Goal: Transaction & Acquisition: Purchase product/service

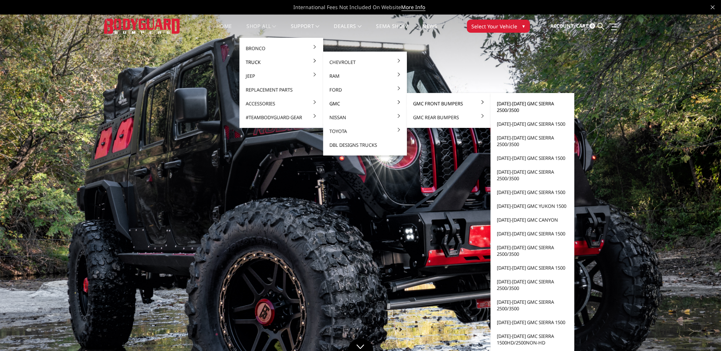
click at [524, 104] on link "[DATE]-[DATE] GMC Sierra 2500/3500" at bounding box center [532, 107] width 78 height 20
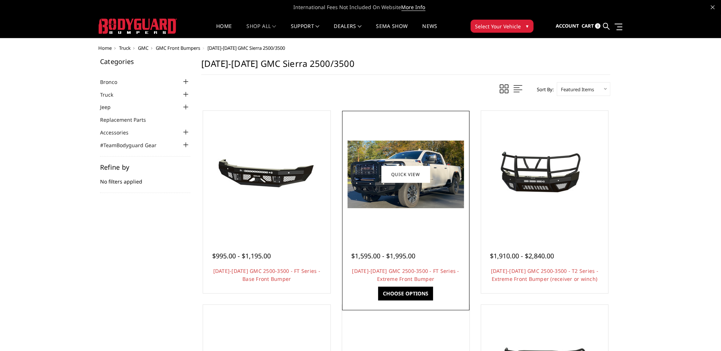
click at [416, 188] on img at bounding box center [405, 175] width 116 height 68
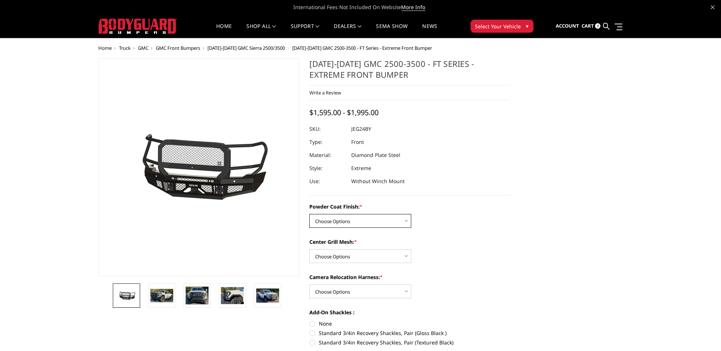
click at [402, 219] on select "Choose Options Bare Metal Gloss Black Powder Coat Textured Black Powder Coat" at bounding box center [360, 221] width 102 height 14
select select "3285"
click at [309, 214] on select "Choose Options Bare Metal Gloss Black Powder Coat Textured Black Powder Coat" at bounding box center [360, 221] width 102 height 14
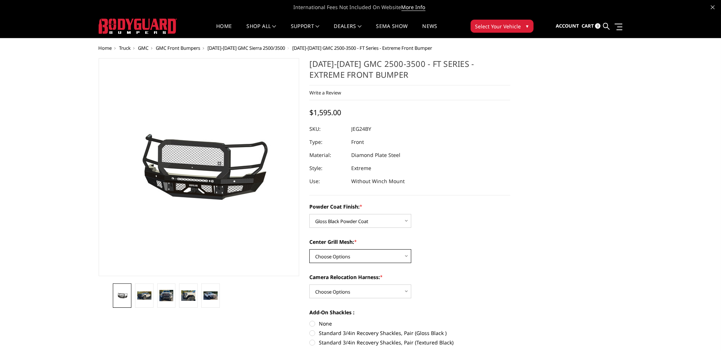
click at [372, 255] on select "Choose Options WITH Expanded Metal in Center Grill WITHOUT Expanded Metal in Ce…" at bounding box center [360, 257] width 102 height 14
click at [309, 250] on select "Choose Options WITH Expanded Metal in Center Grill WITHOUT Expanded Metal in Ce…" at bounding box center [360, 257] width 102 height 14
click at [392, 256] on select "Choose Options WITH Expanded Metal in Center Grill WITHOUT Expanded Metal in Ce…" at bounding box center [360, 257] width 102 height 14
select select "3287"
click at [309, 250] on select "Choose Options WITH Expanded Metal in Center Grill WITHOUT Expanded Metal in Ce…" at bounding box center [360, 257] width 102 height 14
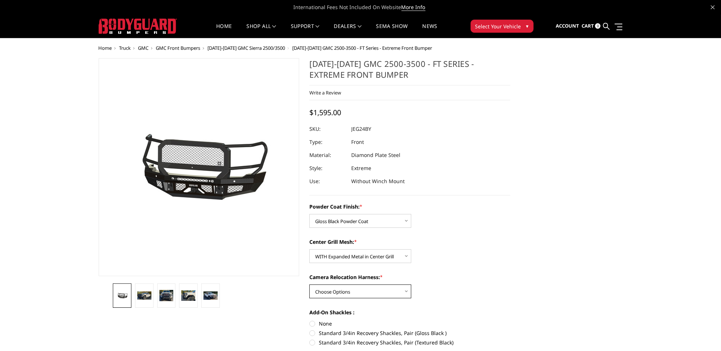
click at [356, 291] on select "Choose Options WITH Camera Relocation Harness WITHOUT Camera Relocation Harness" at bounding box center [360, 292] width 102 height 14
select select "3290"
click at [309, 285] on select "Choose Options WITH Camera Relocation Harness WITHOUT Camera Relocation Harness" at bounding box center [360, 292] width 102 height 14
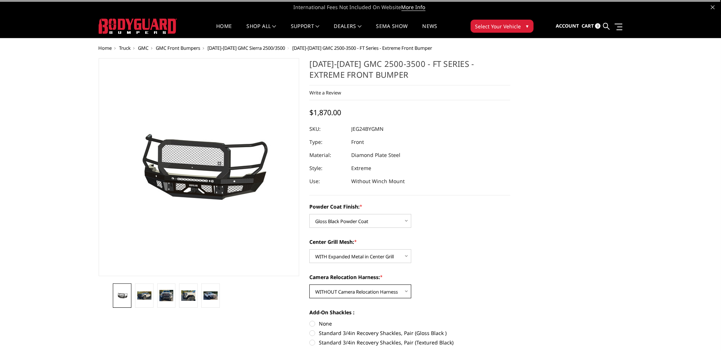
scroll to position [91, 0]
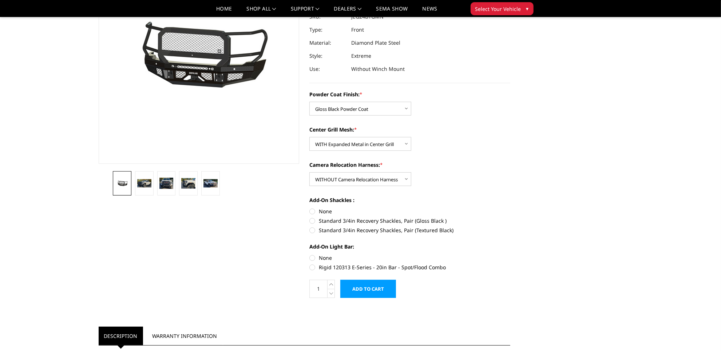
click at [313, 212] on label "None" at bounding box center [409, 212] width 201 height 8
click at [310, 208] on input "None" at bounding box center [309, 208] width 0 height 0
radio input "true"
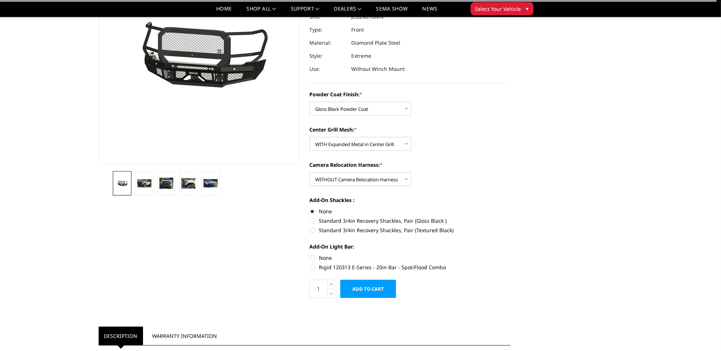
click at [313, 259] on label "None" at bounding box center [409, 258] width 201 height 8
click at [310, 255] on input "None" at bounding box center [309, 254] width 0 height 0
radio input "true"
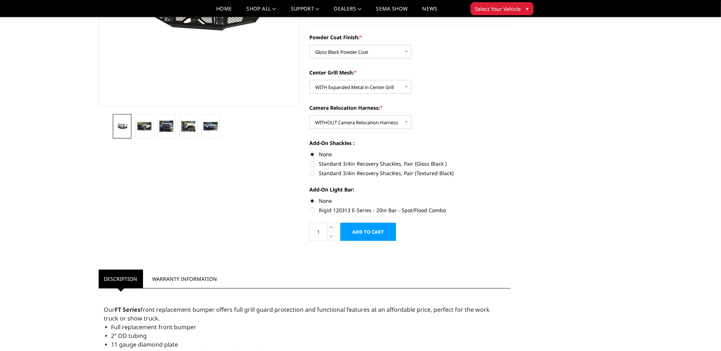
scroll to position [182, 0]
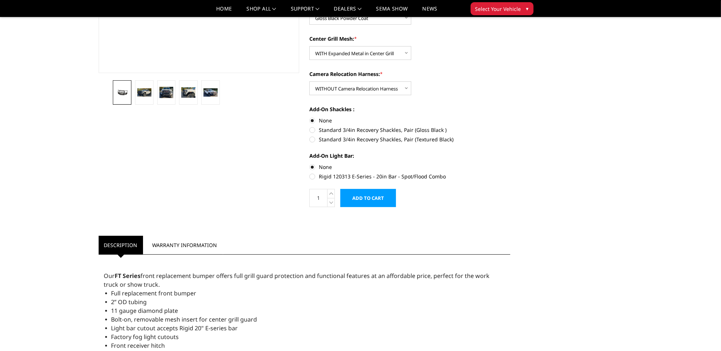
click at [370, 195] on input "Add to Cart" at bounding box center [368, 198] width 56 height 18
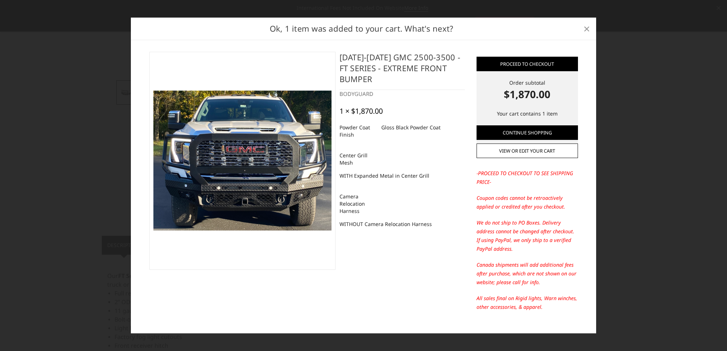
click at [586, 31] on span "×" at bounding box center [587, 29] width 7 height 16
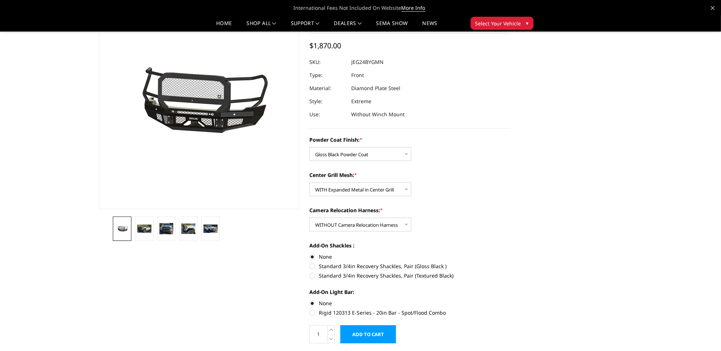
scroll to position [0, 0]
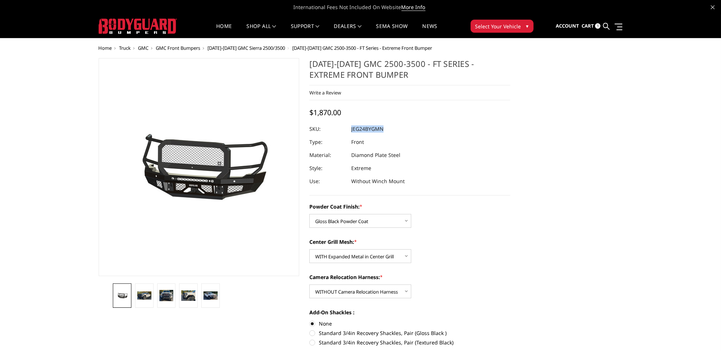
drag, startPoint x: 381, startPoint y: 128, endPoint x: 351, endPoint y: 129, distance: 30.2
click at [351, 129] on dl "SKU: JEG24BYGMN UPC: Type: Front Material: Diamond Plate Steel Style: Extreme U…" at bounding box center [409, 155] width 201 height 65
copy dl "JEG24BYGMN UPC:"
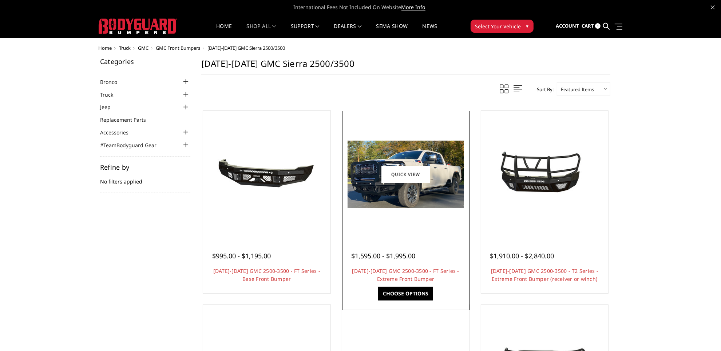
click at [415, 193] on img at bounding box center [405, 175] width 116 height 68
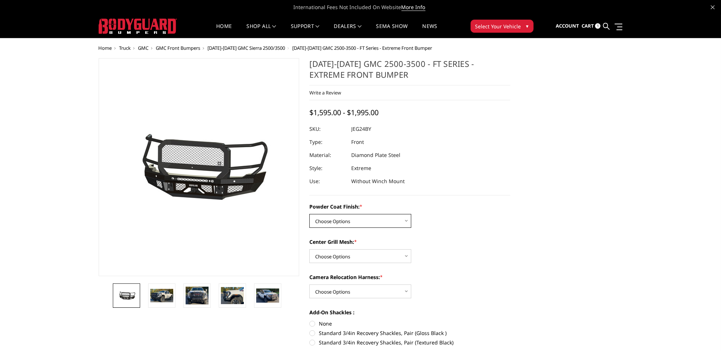
click at [407, 220] on select "Choose Options Bare Metal Gloss Black Powder Coat Textured Black Powder Coat" at bounding box center [360, 221] width 102 height 14
select select "3285"
click at [309, 214] on select "Choose Options Bare Metal Gloss Black Powder Coat Textured Black Powder Coat" at bounding box center [360, 221] width 102 height 14
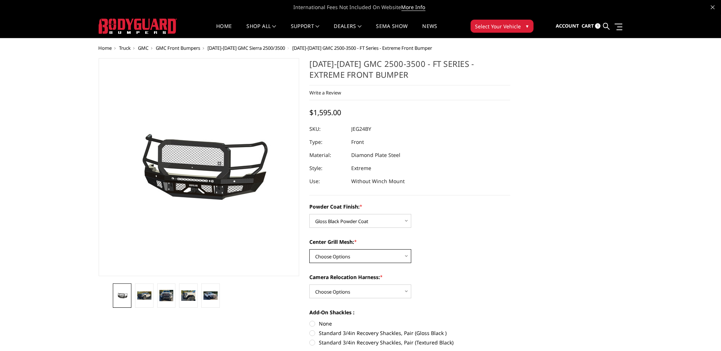
click at [374, 257] on select "Choose Options WITH Expanded Metal in Center Grill WITHOUT Expanded Metal in Ce…" at bounding box center [360, 257] width 102 height 14
select select "3288"
click at [309, 250] on select "Choose Options WITH Expanded Metal in Center Grill WITHOUT Expanded Metal in Ce…" at bounding box center [360, 257] width 102 height 14
click at [370, 295] on select "Choose Options WITH Camera Relocation Harness WITHOUT Camera Relocation Harness" at bounding box center [360, 292] width 102 height 14
select select "3290"
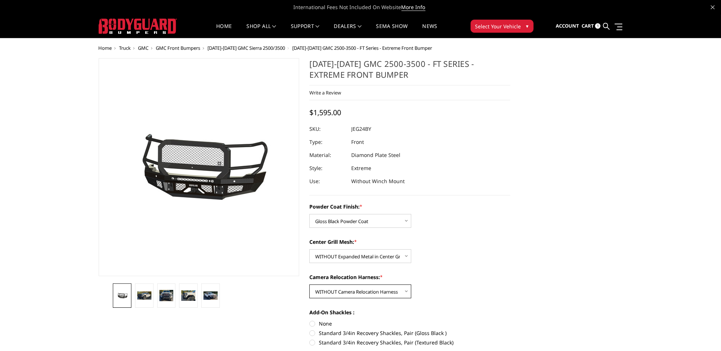
click at [309, 285] on select "Choose Options WITH Camera Relocation Harness WITHOUT Camera Relocation Harness" at bounding box center [360, 292] width 102 height 14
drag, startPoint x: 385, startPoint y: 127, endPoint x: 353, endPoint y: 129, distance: 31.7
click at [352, 129] on dl "SKU: JEG24BYGNN UPC: Type: Front Material: Diamond Plate Steel Style: Extreme U…" at bounding box center [409, 155] width 201 height 65
drag, startPoint x: 354, startPoint y: 128, endPoint x: 350, endPoint y: 129, distance: 4.4
click at [348, 129] on div at bounding box center [409, 129] width 201 height 13
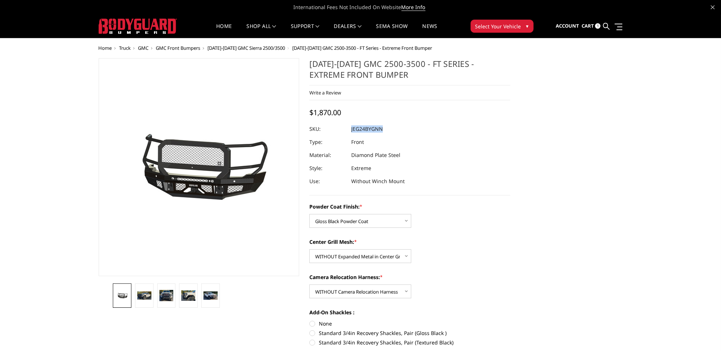
click at [349, 130] on dl "SKU: JEG24BYGNN UPC: Type: Front Material: Diamond Plate Steel Style: Extreme U…" at bounding box center [409, 155] width 201 height 65
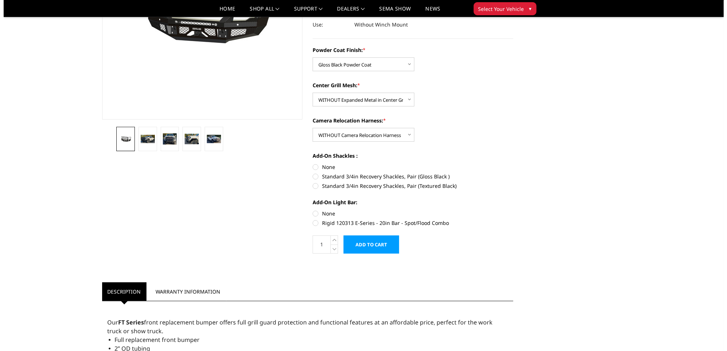
scroll to position [136, 0]
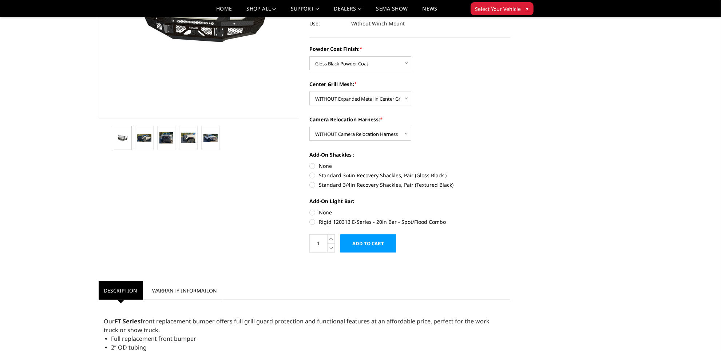
click at [358, 243] on input "Add to Cart" at bounding box center [368, 244] width 56 height 18
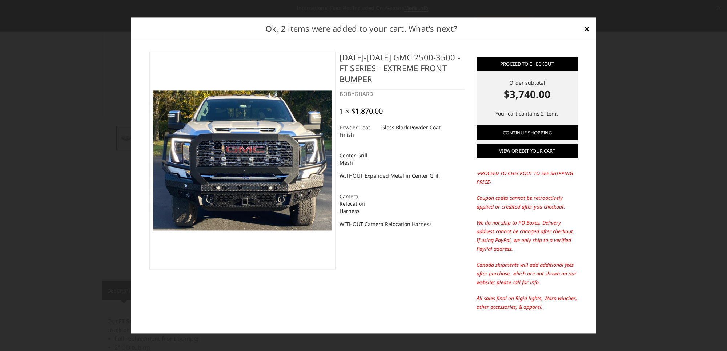
click at [535, 149] on link "View or edit your cart" at bounding box center [527, 151] width 101 height 15
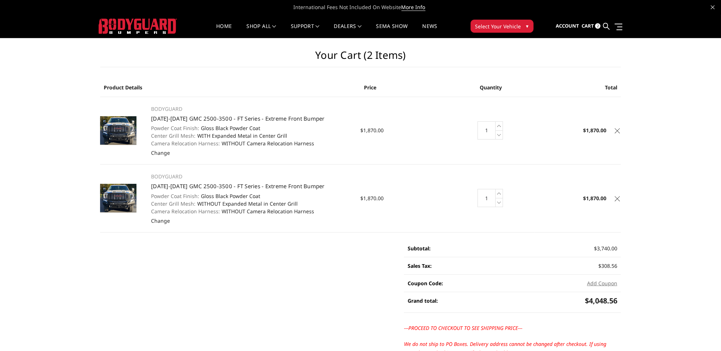
click at [616, 131] on icon at bounding box center [616, 130] width 5 height 5
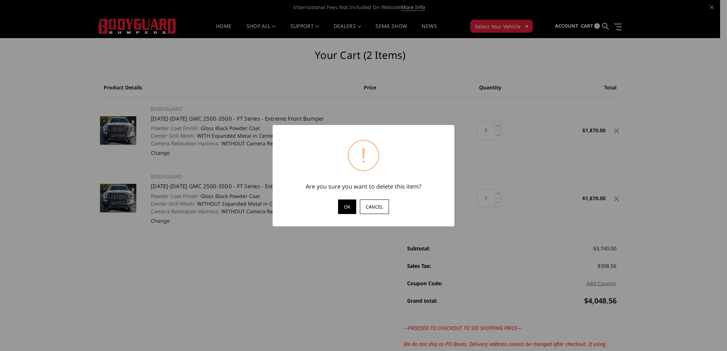
click at [346, 207] on button "OK" at bounding box center [347, 207] width 18 height 15
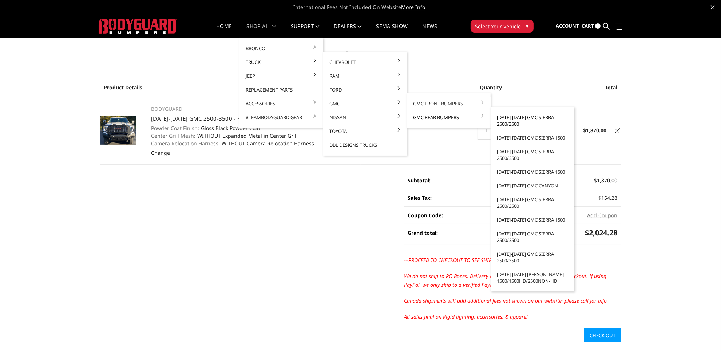
click at [528, 117] on link "[DATE]-[DATE] GMC Sierra 2500/3500" at bounding box center [532, 121] width 78 height 20
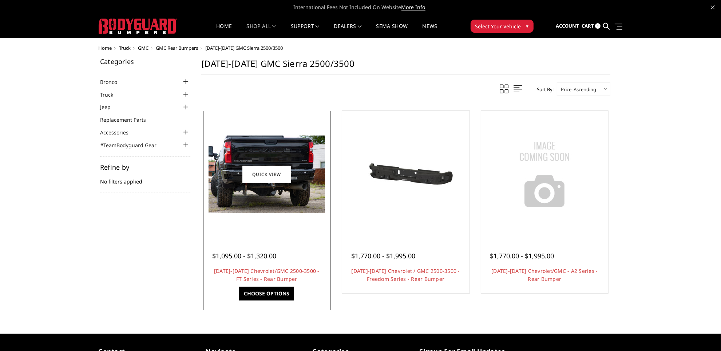
click at [243, 195] on img at bounding box center [266, 174] width 116 height 77
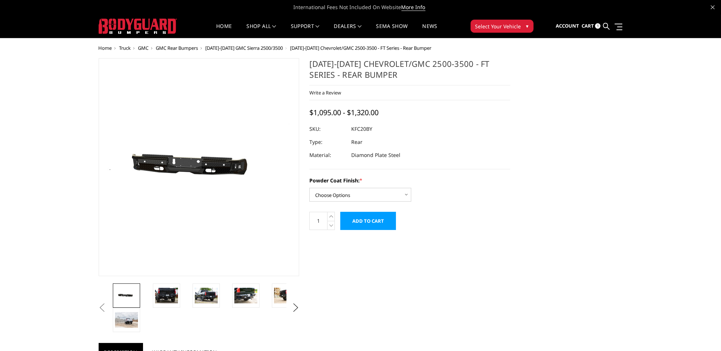
click at [212, 173] on img at bounding box center [182, 167] width 466 height 221
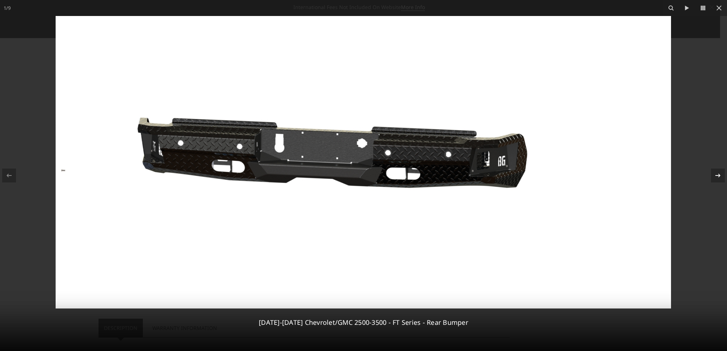
click at [715, 176] on icon at bounding box center [718, 175] width 9 height 9
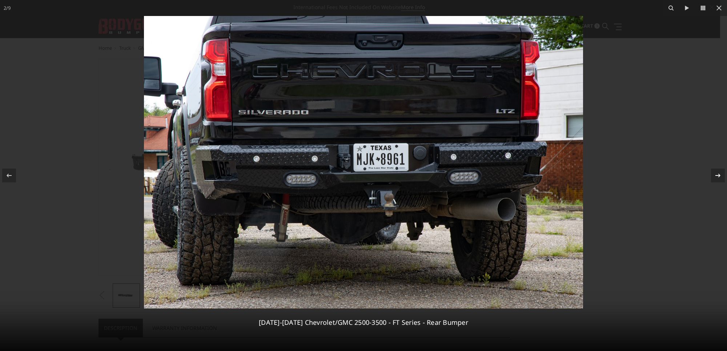
click at [715, 176] on icon at bounding box center [718, 175] width 9 height 9
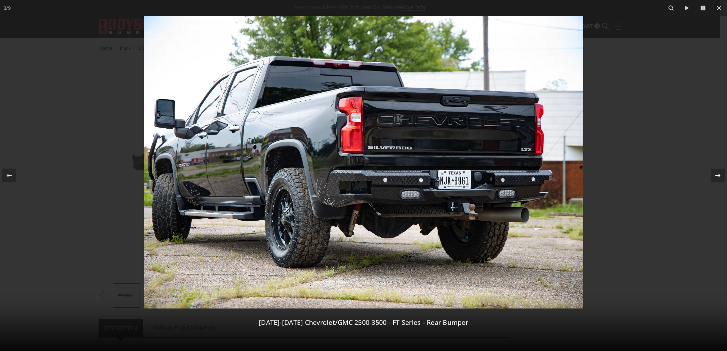
click at [715, 176] on icon at bounding box center [718, 175] width 9 height 9
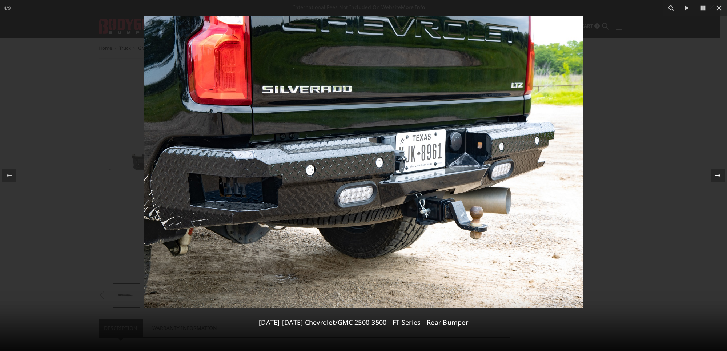
click at [715, 176] on icon at bounding box center [718, 175] width 9 height 9
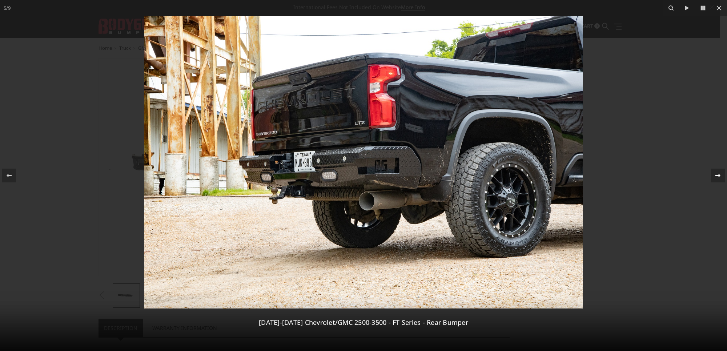
click at [715, 176] on icon at bounding box center [718, 175] width 9 height 9
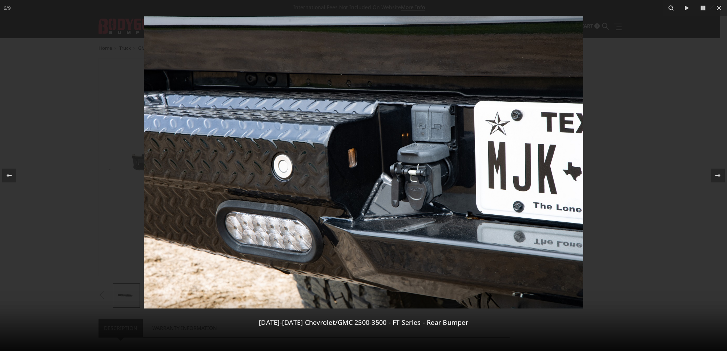
click at [701, 106] on div at bounding box center [363, 175] width 727 height 351
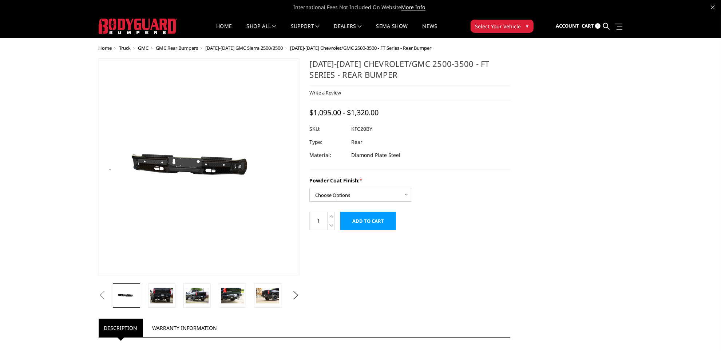
scroll to position [0, 104]
click at [383, 196] on select "Choose Options Bare Metal Gloss Black Powder Coat Textured Black Powder Coat" at bounding box center [360, 195] width 102 height 14
select select "3418"
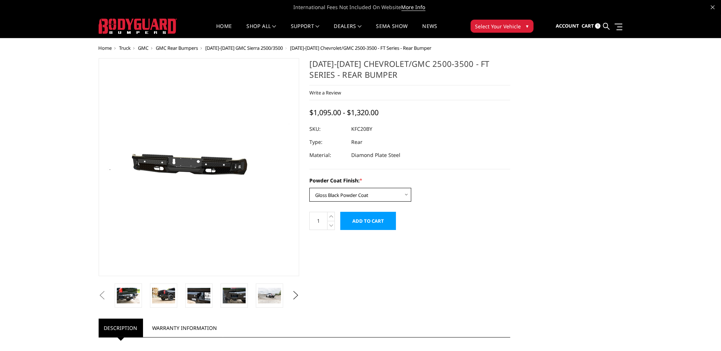
click at [309, 188] on select "Choose Options Bare Metal Gloss Black Powder Coat Textured Black Powder Coat" at bounding box center [360, 195] width 102 height 14
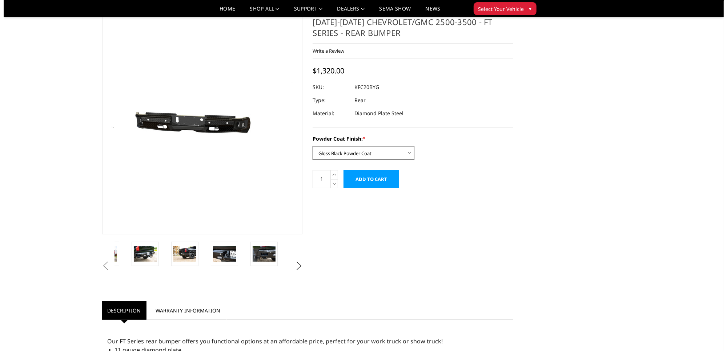
scroll to position [0, 0]
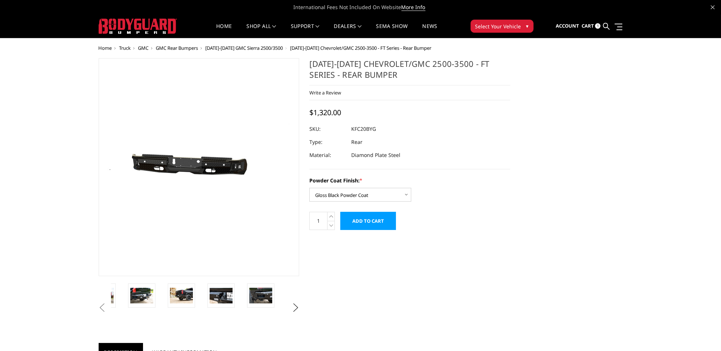
click at [376, 218] on input "Add to Cart" at bounding box center [368, 221] width 56 height 18
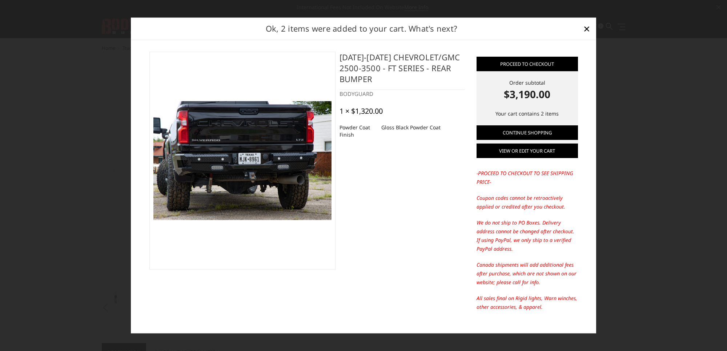
click at [523, 149] on link "View or edit your cart" at bounding box center [527, 151] width 101 height 15
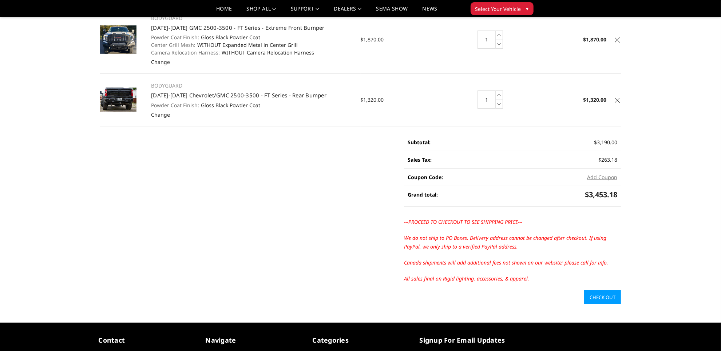
scroll to position [91, 0]
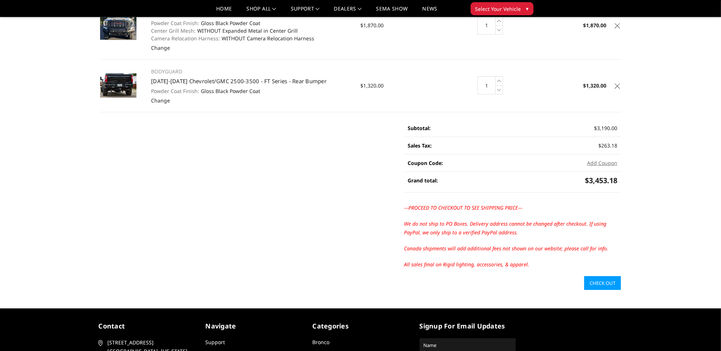
click at [603, 285] on link "Check out" at bounding box center [602, 283] width 37 height 14
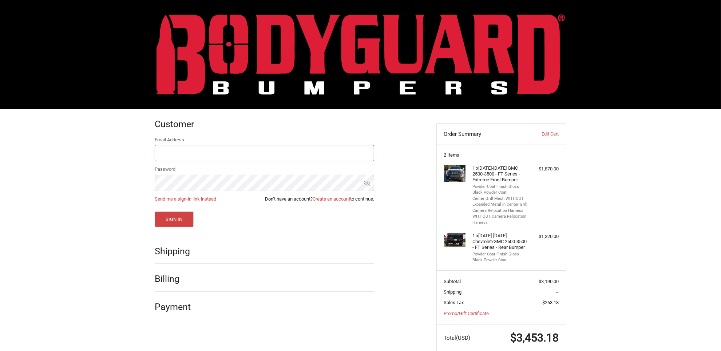
scroll to position [21, 0]
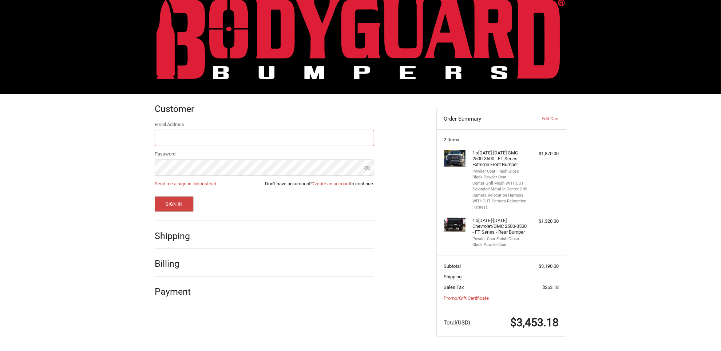
click at [178, 136] on input "Email Address" at bounding box center [264, 138] width 219 height 16
type input "[EMAIL_ADDRESS][DOMAIN_NAME]"
click at [173, 196] on button "Sign In" at bounding box center [174, 204] width 39 height 16
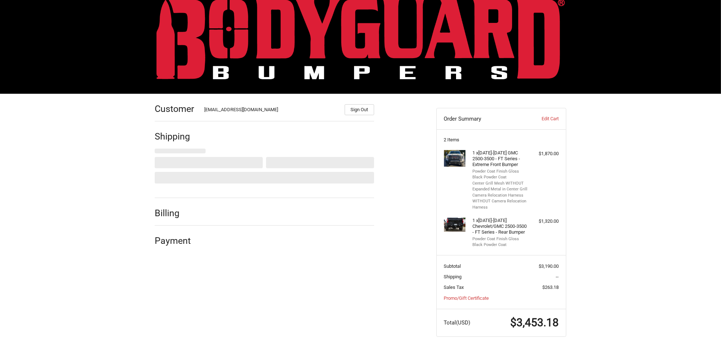
select select "US"
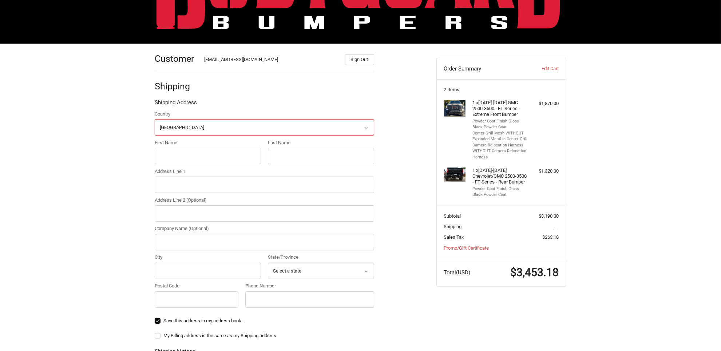
scroll to position [67, 0]
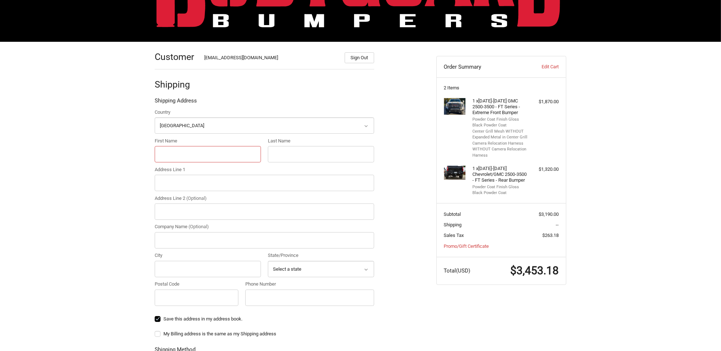
click at [184, 153] on input "First Name" at bounding box center [208, 154] width 106 height 16
type input "Eric"
type input "Briones"
type input "6485 S IH35"
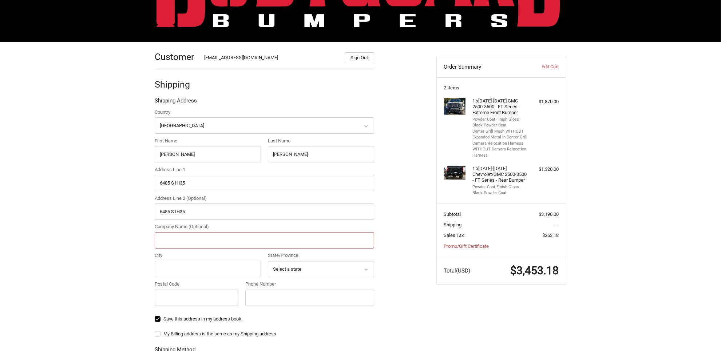
type input "Blackjack Speed Shop"
type input "NEW BRAUNFELS"
select select "TX"
type input "78132"
type input "2106962121"
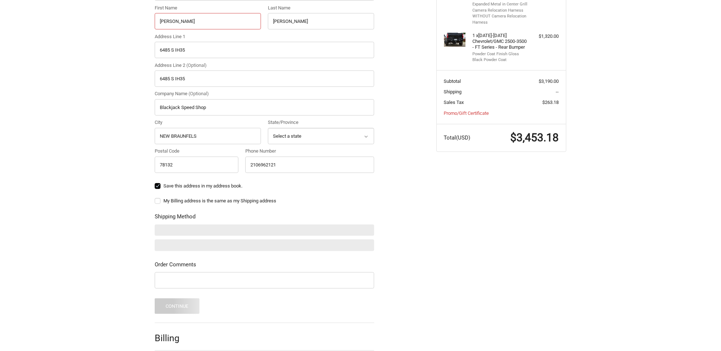
scroll to position [204, 0]
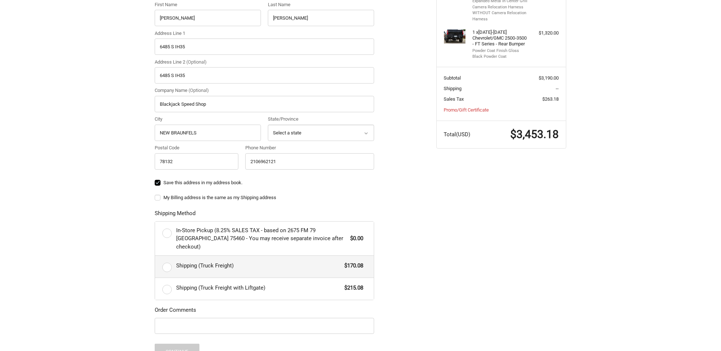
click at [167, 259] on label "Shipping (Truck Freight) $170.08" at bounding box center [264, 267] width 219 height 22
click at [155, 256] on input "Shipping (Truck Freight) $170.08" at bounding box center [155, 256] width 0 height 0
radio input "true"
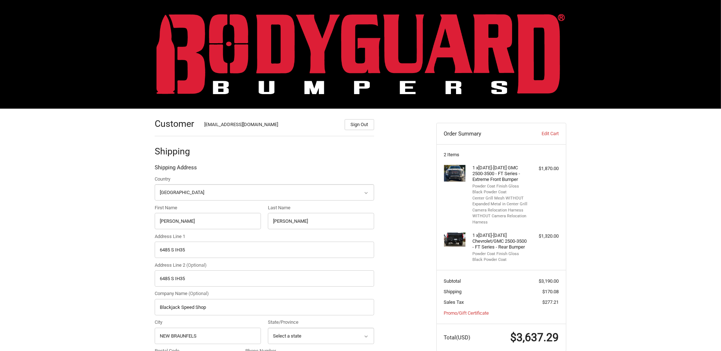
scroll to position [0, 0]
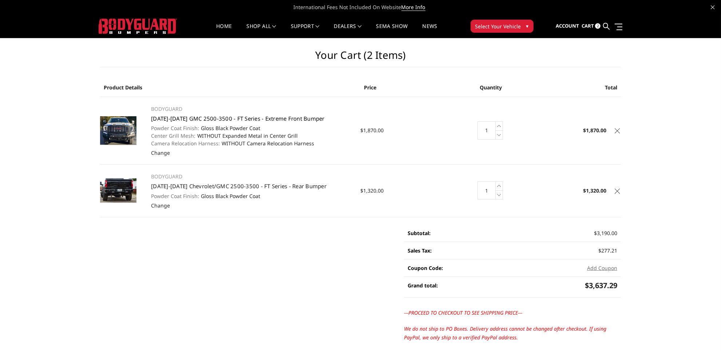
click at [182, 118] on link "[DATE]-[DATE] GMC 2500-3500 - FT Series - Extreme Front Bumper" at bounding box center [237, 118] width 173 height 7
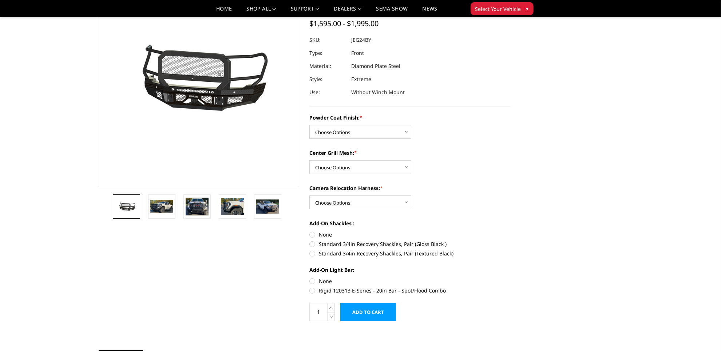
scroll to position [45, 0]
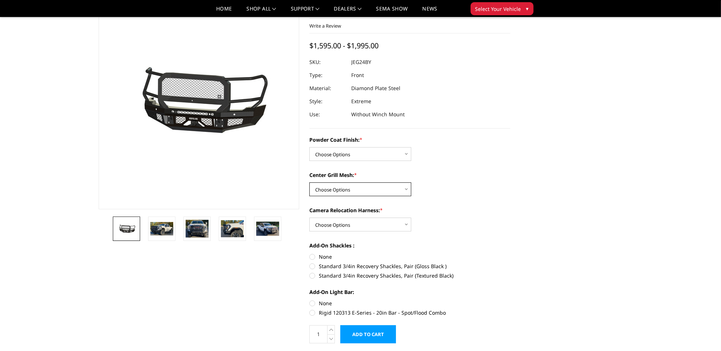
click at [397, 188] on select "Choose Options WITH Expanded Metal in Center Grill WITHOUT Expanded Metal in Ce…" at bounding box center [360, 190] width 102 height 14
select select "3287"
click at [309, 183] on select "Choose Options WITH Expanded Metal in Center Grill WITHOUT Expanded Metal in Ce…" at bounding box center [360, 190] width 102 height 14
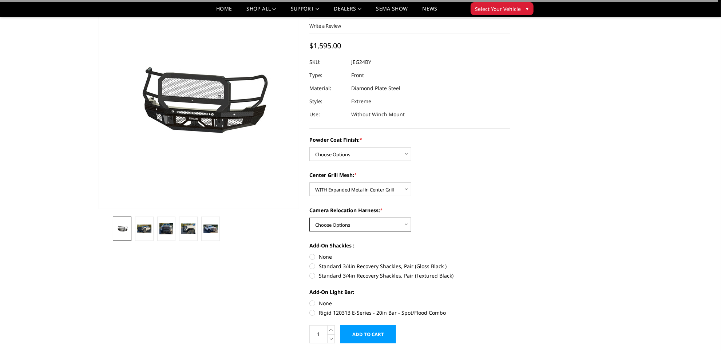
click at [404, 225] on select "Choose Options WITH Camera Relocation Harness WITHOUT Camera Relocation Harness" at bounding box center [360, 225] width 102 height 14
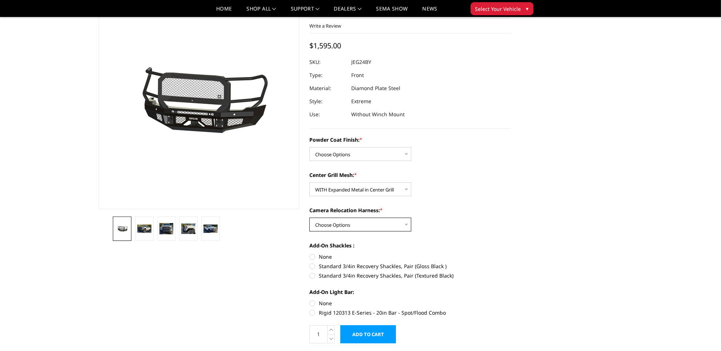
select select "3290"
click at [309, 218] on select "Choose Options WITH Camera Relocation Harness WITHOUT Camera Relocation Harness" at bounding box center [360, 225] width 102 height 14
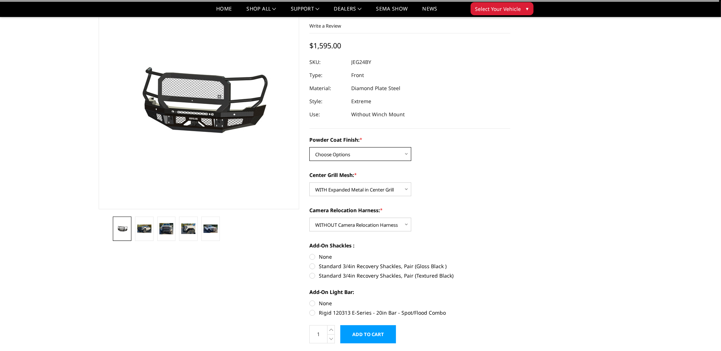
click at [372, 155] on select "Choose Options Bare Metal Gloss Black Powder Coat Textured Black Powder Coat" at bounding box center [360, 154] width 102 height 14
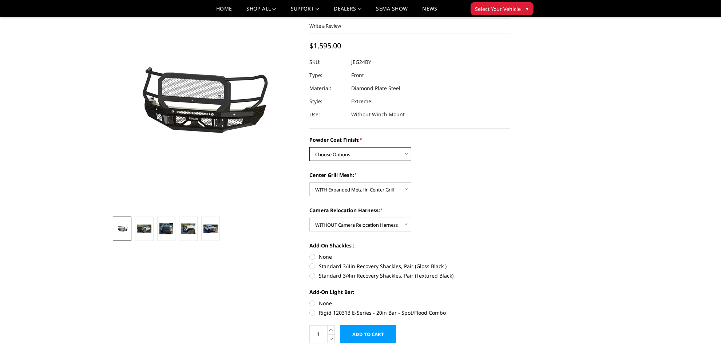
select select "3285"
click at [309, 147] on select "Choose Options Bare Metal Gloss Black Powder Coat Textured Black Powder Coat" at bounding box center [360, 154] width 102 height 14
click at [396, 228] on select "Choose Options WITH Camera Relocation Harness WITHOUT Camera Relocation Harness" at bounding box center [360, 225] width 102 height 14
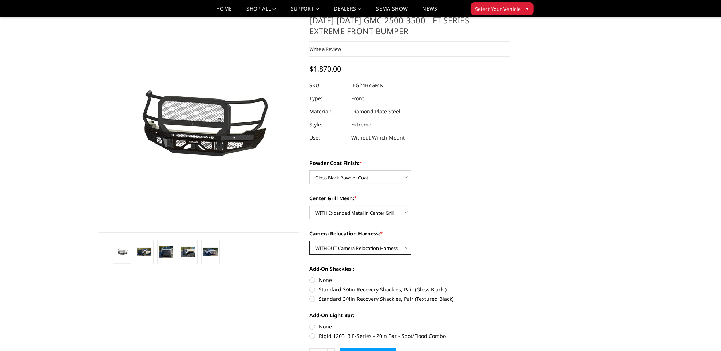
scroll to position [0, 0]
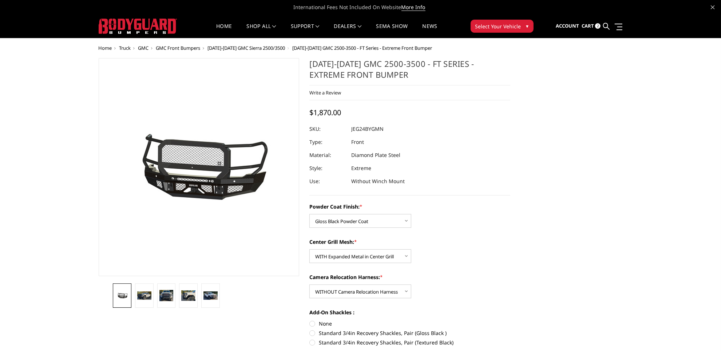
click at [594, 26] on link "Cart 2" at bounding box center [590, 26] width 19 height 20
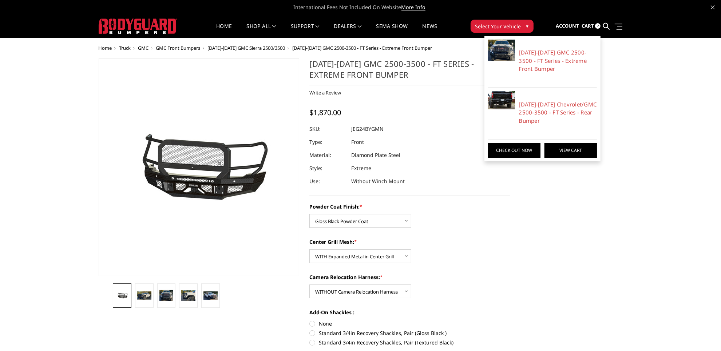
click at [563, 149] on link "View Cart" at bounding box center [570, 150] width 52 height 15
